Goal: Find specific page/section: Find specific page/section

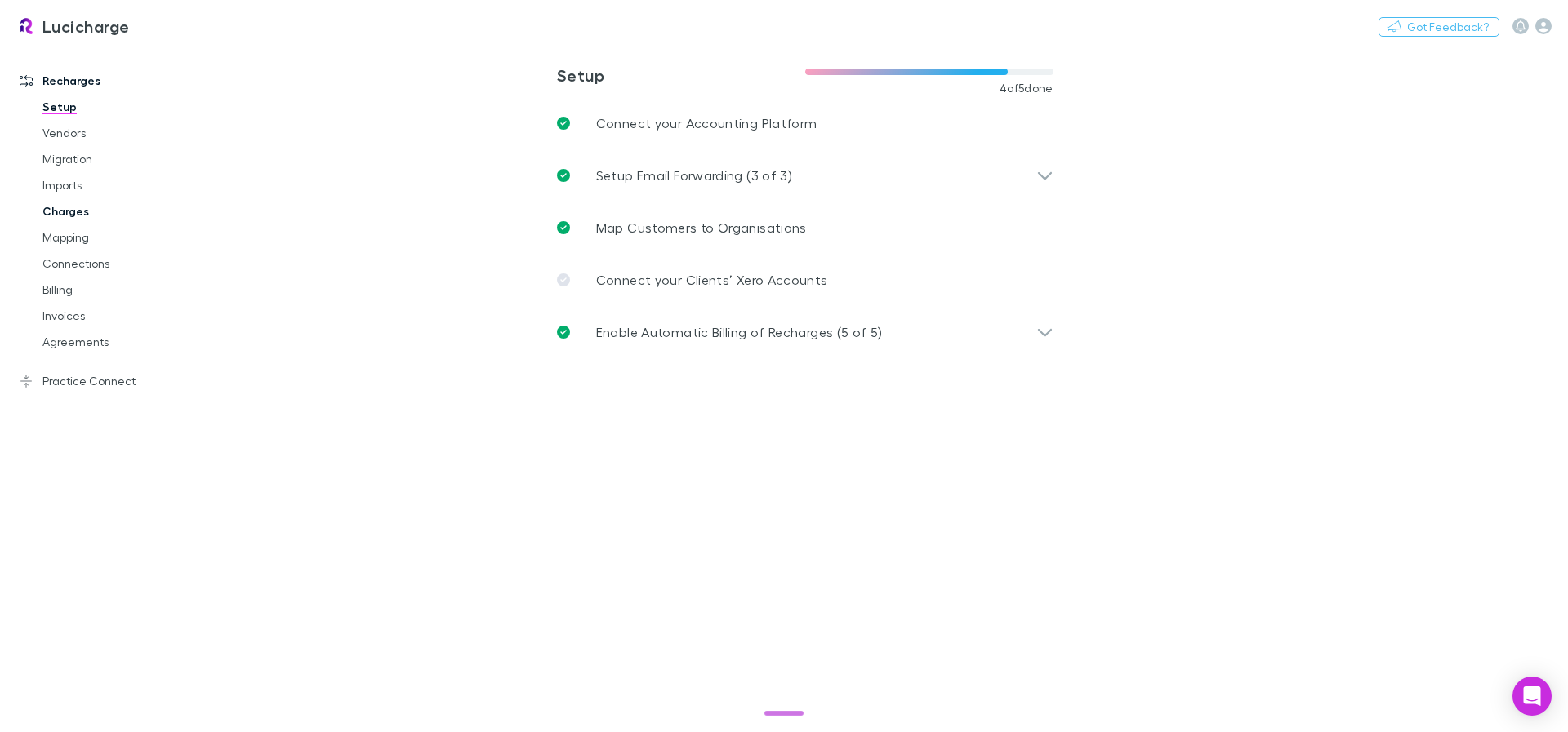
click at [66, 212] on link "Charges" at bounding box center [123, 212] width 195 height 26
